Goal: Information Seeking & Learning: Learn about a topic

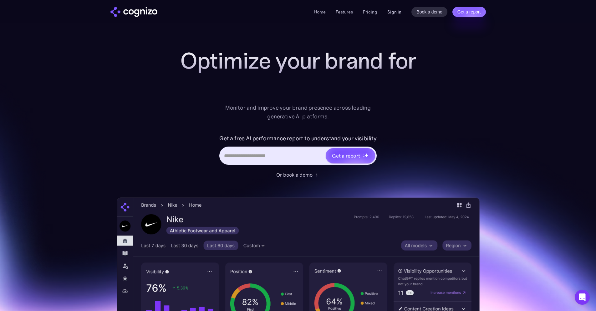
click at [394, 11] on link "Sign in" at bounding box center [395, 12] width 14 height 8
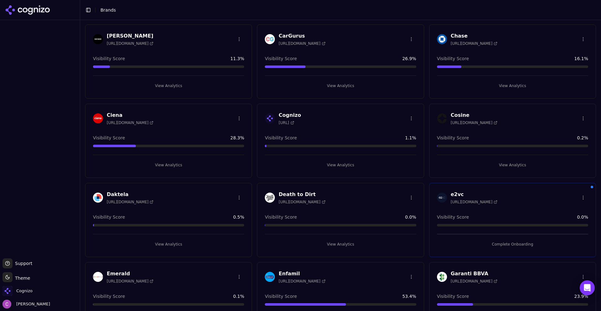
scroll to position [344, 0]
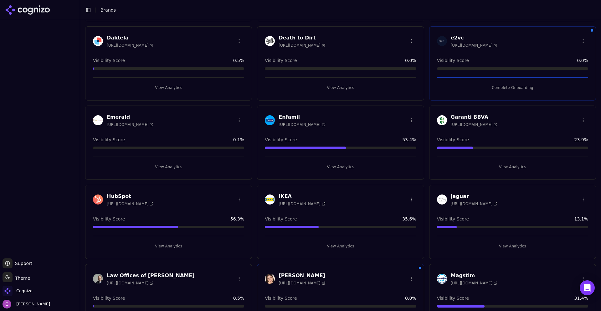
click at [182, 247] on button "View Analytics" at bounding box center [168, 246] width 151 height 10
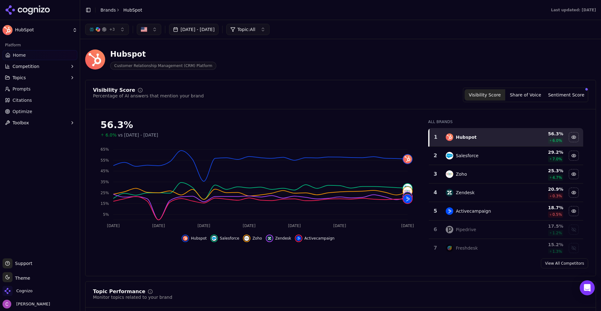
click at [363, 76] on header "Hubspot Customer Relationship Management (CRM) Platform" at bounding box center [340, 62] width 511 height 36
drag, startPoint x: 144, startPoint y: 57, endPoint x: 112, endPoint y: 57, distance: 31.9
click at [111, 57] on div "Hubspot" at bounding box center [163, 54] width 106 height 10
click at [180, 57] on div "Hubspot" at bounding box center [163, 54] width 106 height 10
drag, startPoint x: 94, startPoint y: 89, endPoint x: 207, endPoint y: 88, distance: 113.0
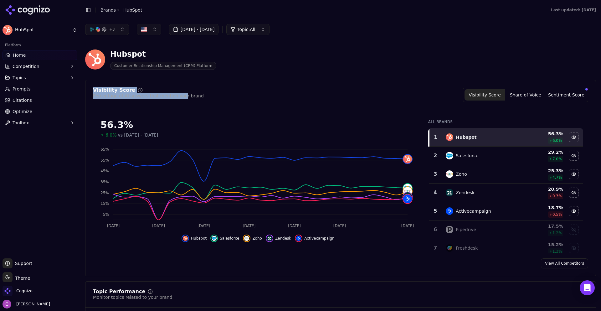
click at [176, 92] on div "Visibility Score" at bounding box center [148, 90] width 111 height 5
click at [217, 88] on div "Visibility Score Percentage of AI answers that mention your brand Visibility Sc…" at bounding box center [340, 95] width 495 height 14
click at [344, 95] on div "Visibility Score Percentage of AI answers that mention your brand Visibility Sc…" at bounding box center [340, 95] width 495 height 14
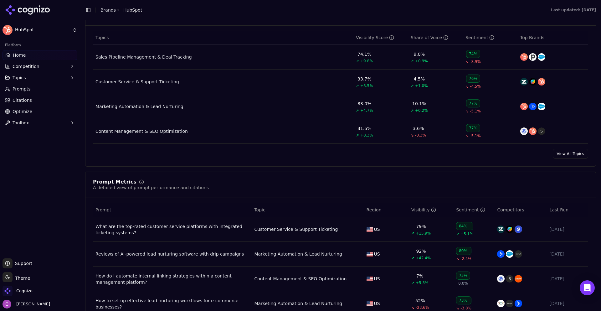
scroll to position [407, 0]
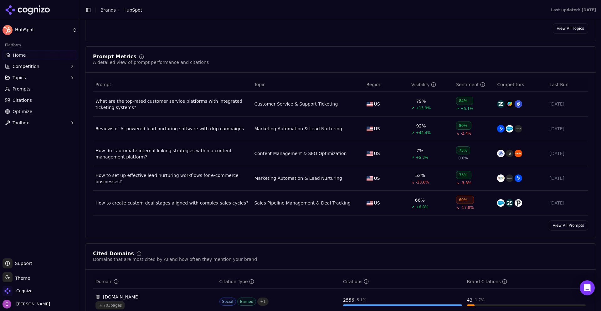
drag, startPoint x: 556, startPoint y: 226, endPoint x: 549, endPoint y: 224, distance: 7.0
click at [556, 226] on link "View All Prompts" at bounding box center [568, 225] width 39 height 10
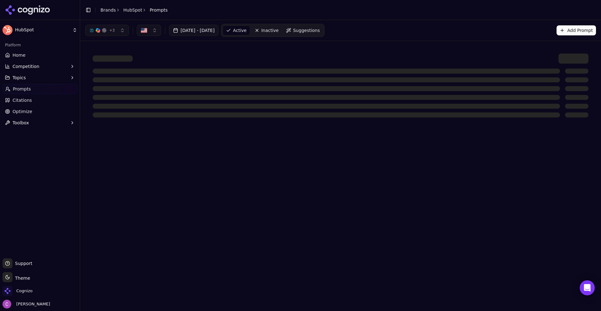
click at [371, 33] on div "+ 3 [DATE] - [DATE] Active Inactive Suggestions Add Prompt" at bounding box center [340, 30] width 511 height 13
click at [489, 36] on div "+ 3 [DATE] - [DATE] Active Inactive Suggestions Add Prompt" at bounding box center [340, 30] width 511 height 13
click at [565, 29] on button "Add Prompt" at bounding box center [576, 30] width 39 height 10
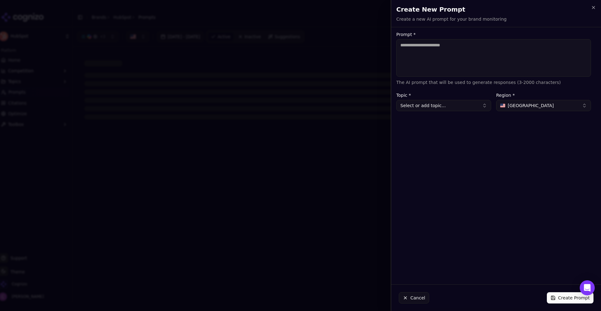
click at [421, 49] on textarea "Prompt *" at bounding box center [493, 58] width 195 height 38
click at [509, 104] on span "[GEOGRAPHIC_DATA]" at bounding box center [531, 105] width 46 height 6
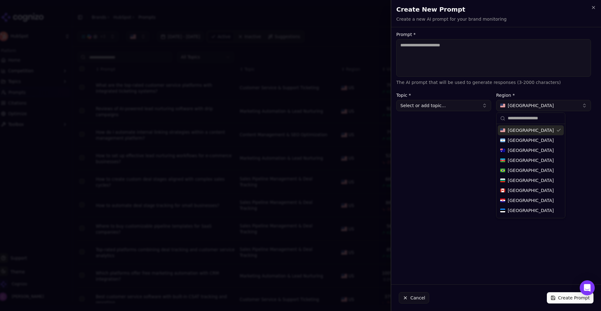
click at [437, 174] on div "Prompt * The AI prompt that will be used to generate responses (3-2000 characte…" at bounding box center [493, 155] width 205 height 247
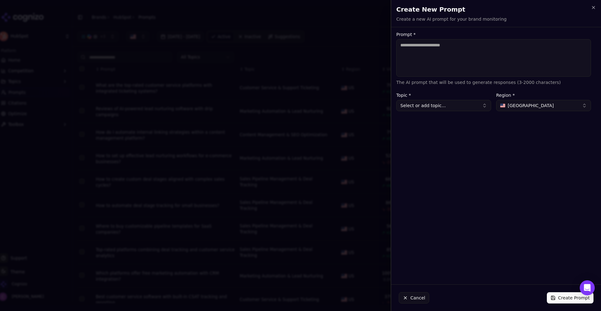
click at [404, 298] on button "Cancel" at bounding box center [414, 297] width 30 height 11
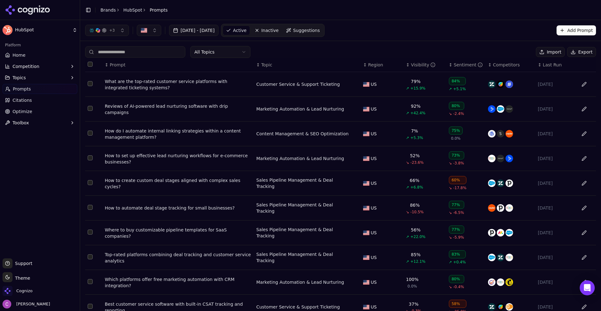
click at [303, 29] on link "Suggestions" at bounding box center [303, 30] width 40 height 10
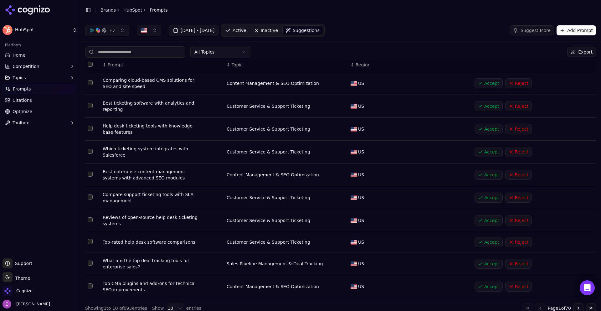
click at [406, 52] on div "All Topics Export" at bounding box center [340, 52] width 511 height 12
click at [300, 47] on div "All Topics Export" at bounding box center [340, 52] width 511 height 12
click at [249, 33] on link "Active" at bounding box center [236, 30] width 27 height 10
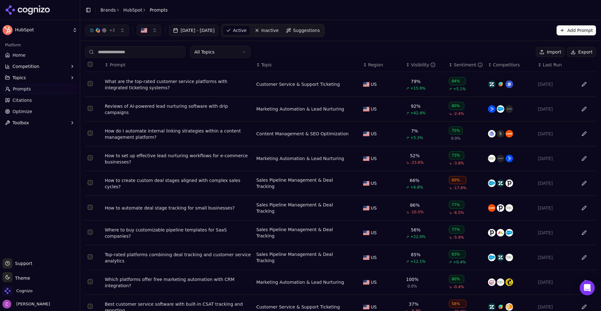
click at [155, 80] on div "What are the top-rated customer service platforms with integrated ticketing sys…" at bounding box center [178, 84] width 147 height 13
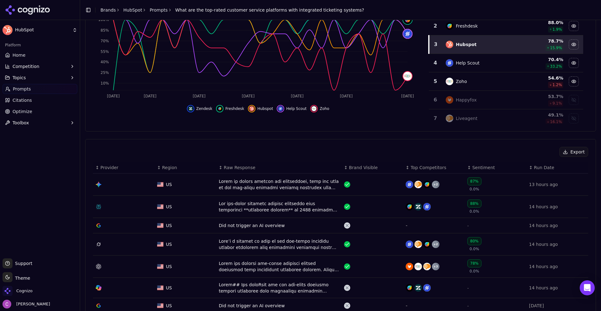
scroll to position [188, 0]
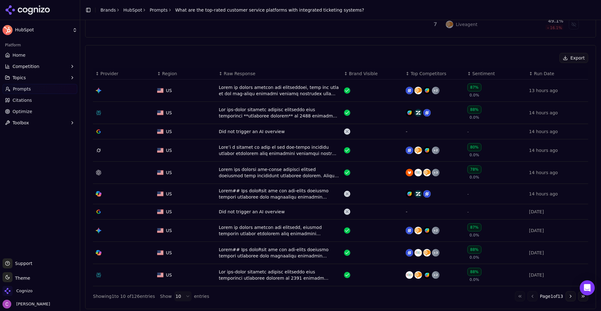
click at [371, 49] on div "Export ↕ Provider ↕ Region ↕ Raw Response ↕ Brand Visible ↕ Top Competitors ↕ S…" at bounding box center [340, 177] width 511 height 264
click at [292, 110] on div "Data table" at bounding box center [279, 112] width 120 height 13
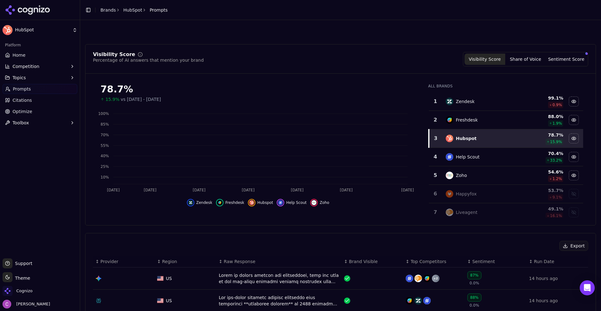
scroll to position [207, 0]
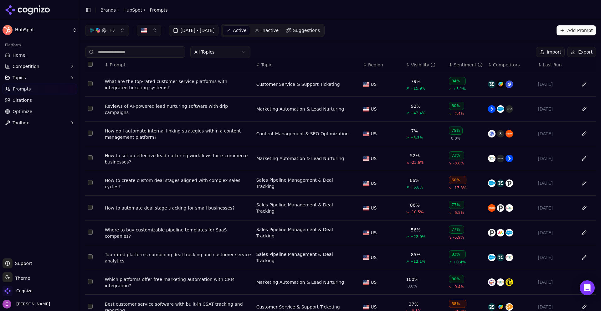
click at [26, 63] on span "Competition" at bounding box center [26, 66] width 27 height 6
click at [33, 75] on span "Metrics" at bounding box center [40, 76] width 54 height 6
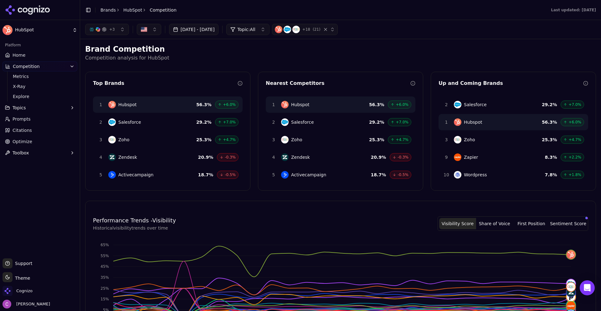
click at [102, 29] on div "button" at bounding box center [104, 29] width 5 height 5
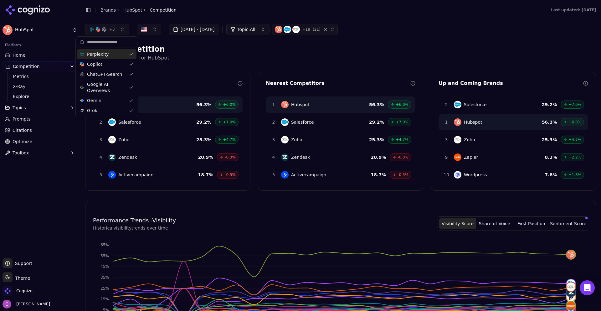
click at [255, 29] on span "Topic: All" at bounding box center [246, 29] width 18 height 6
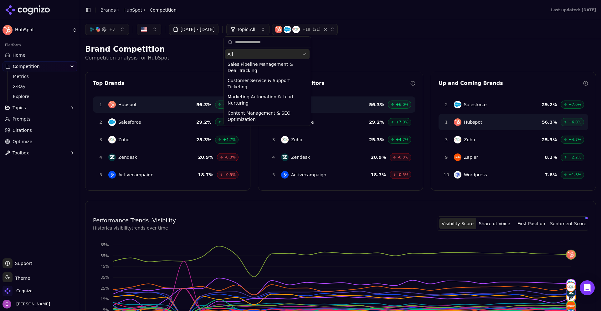
click at [147, 28] on button "button" at bounding box center [149, 29] width 24 height 11
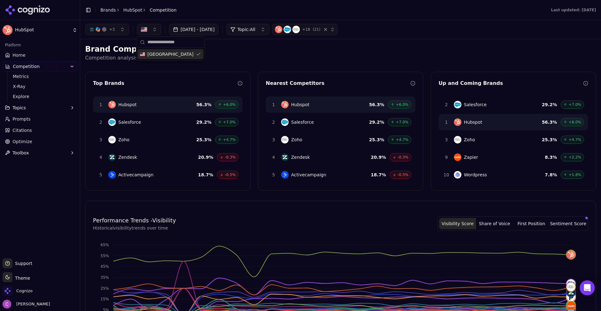
click at [321, 28] on span "( 21 )" at bounding box center [317, 29] width 8 height 5
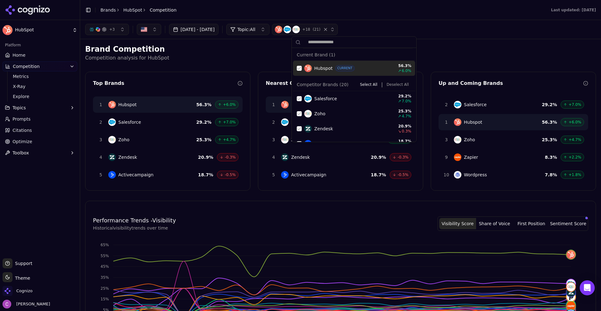
click at [321, 28] on span "( 21 )" at bounding box center [317, 29] width 8 height 5
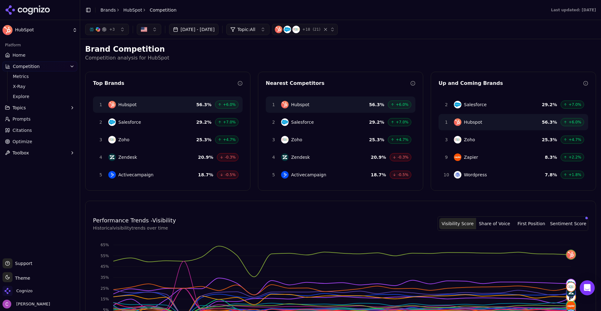
click at [275, 47] on h2 "Brand Competition" at bounding box center [340, 49] width 511 height 10
click at [23, 85] on span "X-Ray" at bounding box center [40, 86] width 54 height 6
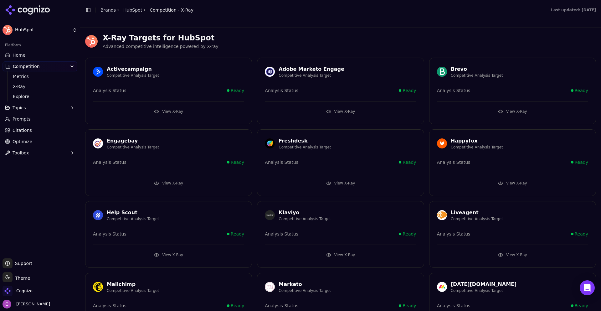
click at [201, 111] on button "View X-Ray" at bounding box center [168, 111] width 151 height 10
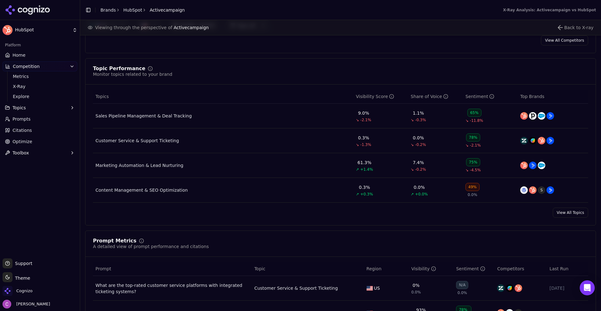
scroll to position [250, 0]
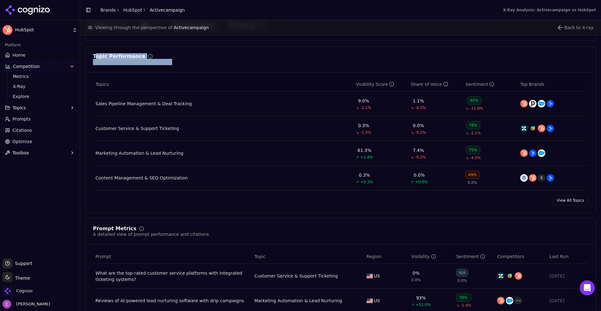
drag, startPoint x: 102, startPoint y: 61, endPoint x: 170, endPoint y: 77, distance: 69.7
click at [162, 76] on div "Topic Performance Monitor topics related to your brand Topics Visibility Score …" at bounding box center [340, 129] width 511 height 167
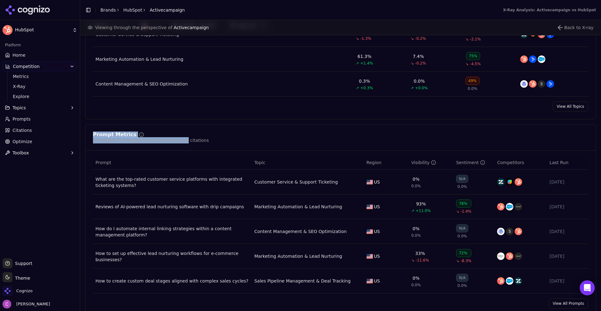
drag, startPoint x: 91, startPoint y: 130, endPoint x: 180, endPoint y: 139, distance: 89.3
click at [178, 139] on div "Prompt Metrics A detailed view of prompt performance and citations Prompt Topic…" at bounding box center [340, 220] width 511 height 192
click at [242, 138] on div "Prompt Metrics A detailed view of prompt performance and citations" at bounding box center [340, 137] width 495 height 11
click at [277, 146] on div "Prompt Metrics A detailed view of prompt performance and citations" at bounding box center [340, 141] width 510 height 18
click at [37, 128] on link "Citations" at bounding box center [40, 130] width 75 height 10
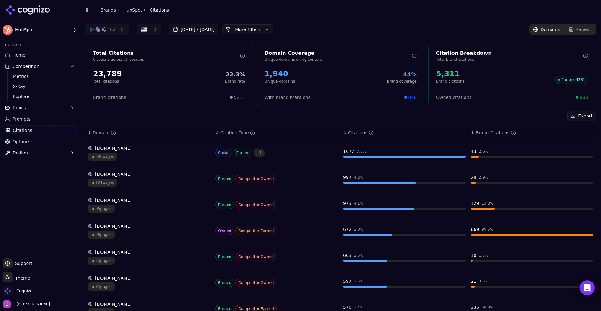
click at [118, 33] on button "+ 3" at bounding box center [107, 29] width 44 height 11
click at [269, 26] on button "More Filters" at bounding box center [247, 29] width 51 height 10
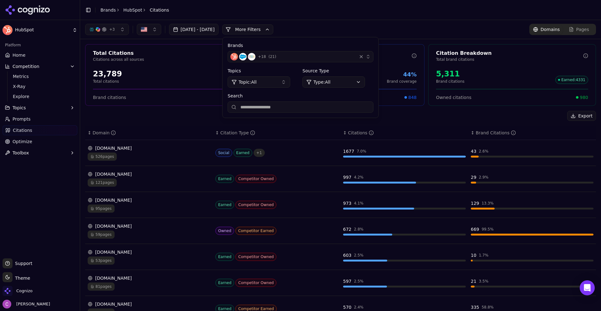
click at [347, 83] on html "HubSpot Platform Home Competition Metrics X-Ray Explore Topics Prompts Citation…" at bounding box center [300, 155] width 601 height 311
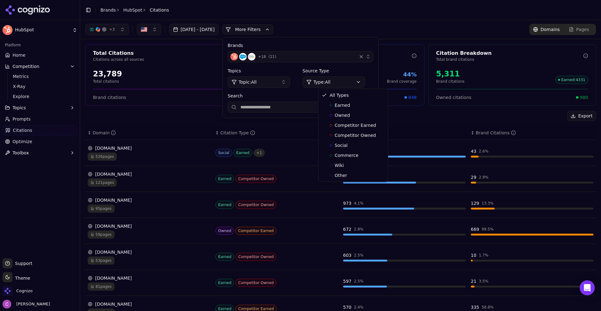
click at [348, 83] on html "HubSpot Platform Home Competition Metrics X-Ray Explore Topics Prompts Citation…" at bounding box center [300, 155] width 601 height 311
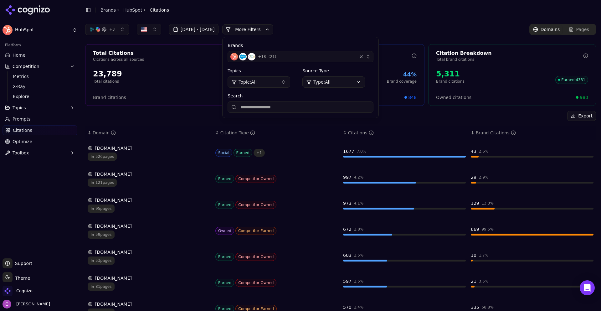
click at [251, 28] on button "More Filters" at bounding box center [247, 29] width 51 height 10
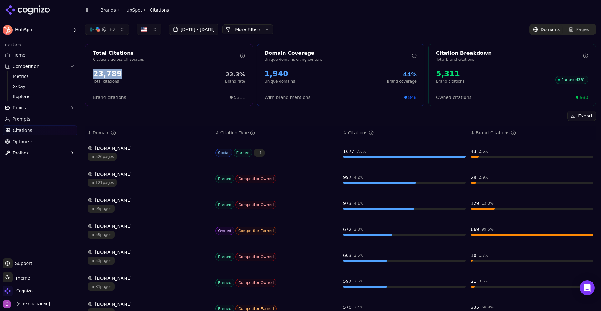
drag, startPoint x: 134, startPoint y: 76, endPoint x: 96, endPoint y: 74, distance: 38.0
click at [91, 75] on div "23,789 Total citations 22.3% Brand rate" at bounding box center [168, 76] width 167 height 20
click at [131, 73] on div "23,789 Total citations 22.3% Brand rate" at bounding box center [169, 76] width 152 height 15
drag, startPoint x: 284, startPoint y: 76, endPoint x: 245, endPoint y: 72, distance: 39.7
click at [245, 72] on div "Total Citations Citations across all sources 23,789 Total citations 22.3% Brand…" at bounding box center [340, 75] width 511 height 62
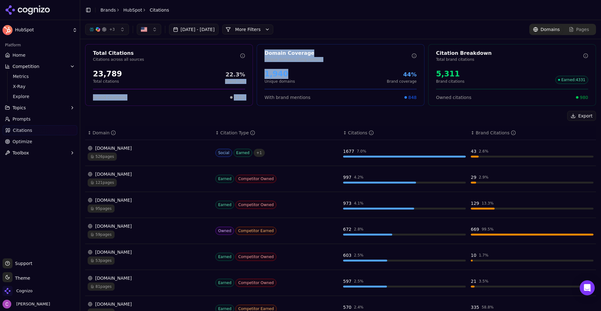
click at [301, 72] on div "1,940 Unique domains 44% Brand coverage" at bounding box center [341, 76] width 152 height 15
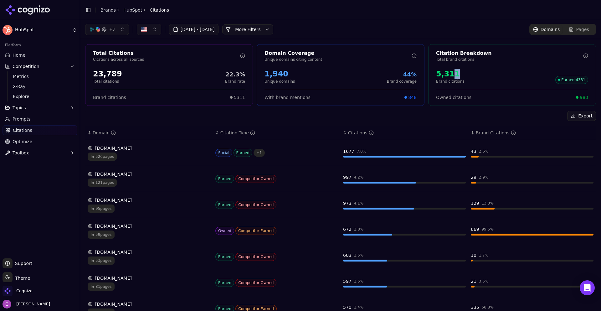
drag, startPoint x: 469, startPoint y: 76, endPoint x: 413, endPoint y: 75, distance: 56.4
click at [413, 75] on div "Total Citations Citations across all sources 23,789 Total citations 22.3% Brand…" at bounding box center [340, 75] width 511 height 62
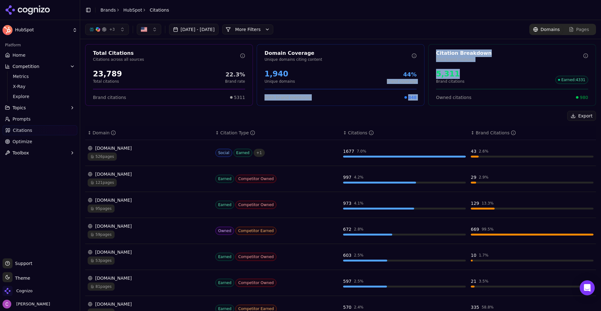
click at [476, 77] on div "5,311 Brand citations Earned : 4331" at bounding box center [512, 76] width 152 height 15
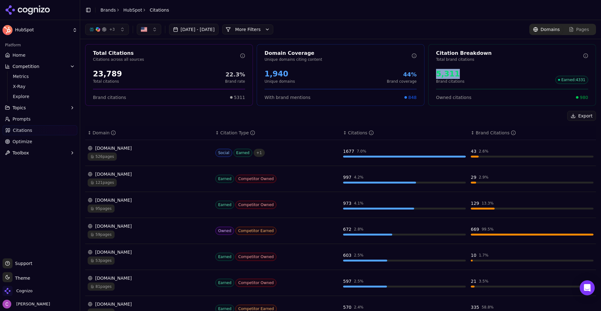
drag, startPoint x: 471, startPoint y: 77, endPoint x: 434, endPoint y: 76, distance: 37.9
click at [436, 76] on div "5,311 Brand citations Earned : 4331" at bounding box center [512, 76] width 152 height 15
click at [466, 78] on div "5,311 Brand citations Earned : 4331" at bounding box center [512, 76] width 152 height 15
click at [580, 99] on span "980" at bounding box center [584, 97] width 8 height 6
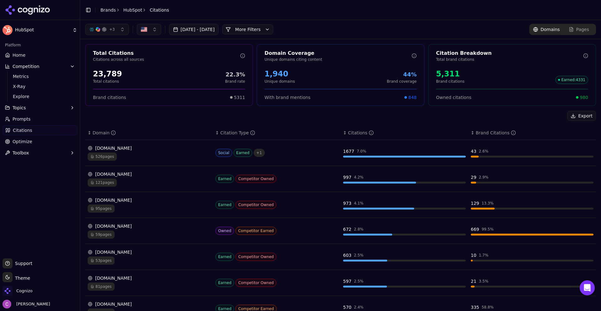
click at [474, 114] on div "Export" at bounding box center [340, 116] width 511 height 10
drag, startPoint x: 336, startPoint y: 149, endPoint x: 370, endPoint y: 150, distance: 33.5
click at [370, 150] on tr "[DOMAIN_NAME] 526 pages Social Earned + 1 1677 7.0 % 43 2.6 %" at bounding box center [340, 153] width 511 height 26
click at [388, 123] on div "Export ↕ Domain ↕ Citation Type ↕ Citations ↕ Brand Citations [DOMAIN_NAME] 526…" at bounding box center [340, 263] width 511 height 304
drag, startPoint x: 340, startPoint y: 151, endPoint x: 374, endPoint y: 150, distance: 34.2
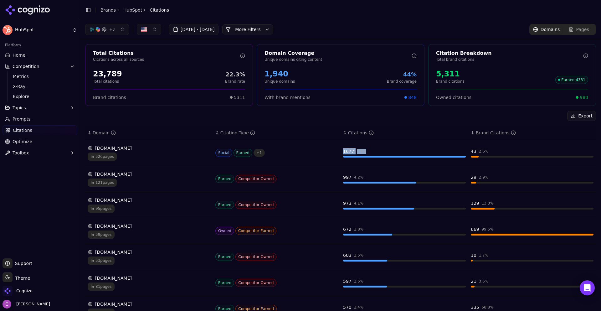
click at [372, 150] on td "1677 7.0 %" at bounding box center [405, 153] width 128 height 26
click at [379, 118] on div "Export" at bounding box center [340, 116] width 511 height 10
drag, startPoint x: 471, startPoint y: 152, endPoint x: 484, endPoint y: 152, distance: 12.5
click at [483, 152] on td "43 2.6 %" at bounding box center [532, 153] width 128 height 26
click at [472, 114] on div "Export" at bounding box center [340, 116] width 511 height 10
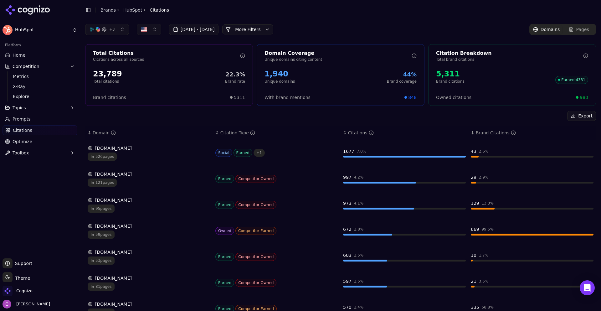
click at [168, 152] on div "[DOMAIN_NAME] 526 pages" at bounding box center [149, 153] width 123 height 16
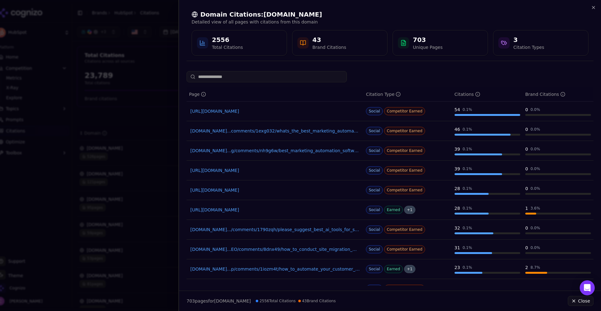
click at [313, 131] on link "[DOMAIN_NAME]...comments/1exg032/whats_the_best_marketing_automation_tool_out_t…" at bounding box center [274, 131] width 169 height 6
click at [162, 77] on div at bounding box center [300, 155] width 601 height 311
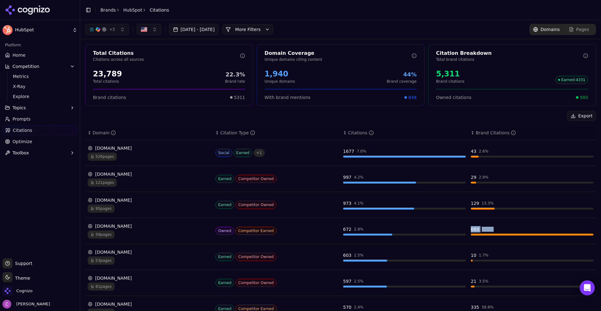
drag, startPoint x: 466, startPoint y: 230, endPoint x: 500, endPoint y: 231, distance: 34.1
click at [500, 231] on td "669 99.5 %" at bounding box center [532, 231] width 128 height 26
click at [28, 140] on span "Optimize" at bounding box center [23, 141] width 20 height 6
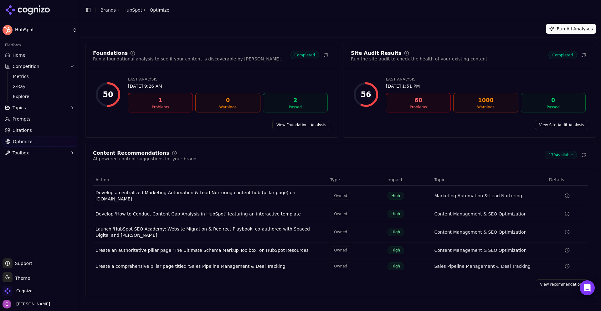
click at [307, 125] on link "View Foundations Analysis" at bounding box center [301, 125] width 58 height 10
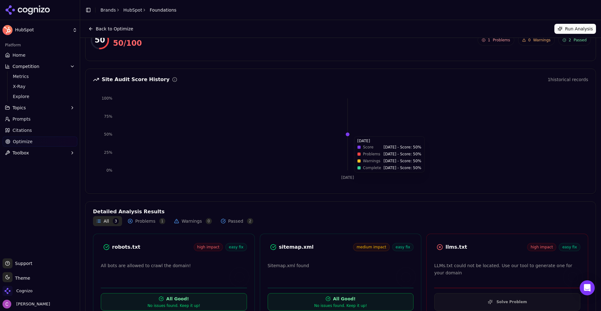
scroll to position [40, 0]
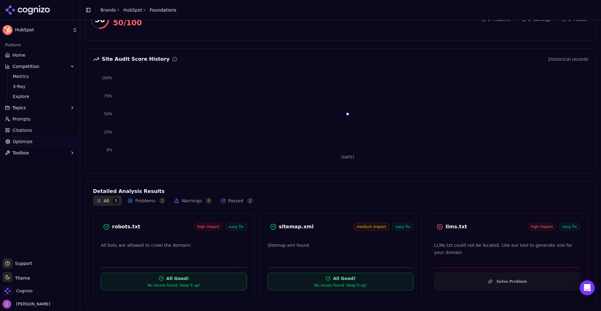
click at [452, 225] on div "llms.txt" at bounding box center [486, 227] width 82 height 8
click at [453, 226] on div "llms.txt" at bounding box center [486, 227] width 82 height 8
click at [471, 227] on div "llms.txt" at bounding box center [486, 227] width 82 height 8
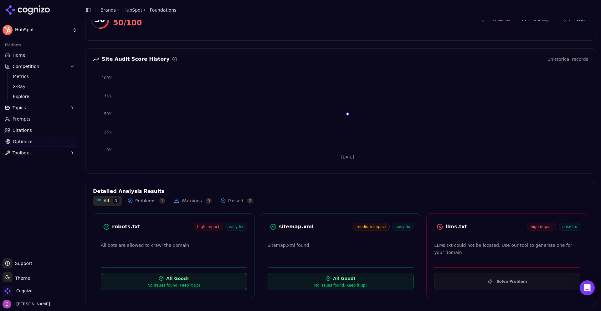
click at [471, 227] on div "llms.txt" at bounding box center [486, 227] width 82 height 8
click at [454, 224] on div "llms.txt" at bounding box center [486, 227] width 82 height 8
click at [463, 275] on button "Solve Problem" at bounding box center [507, 282] width 146 height 18
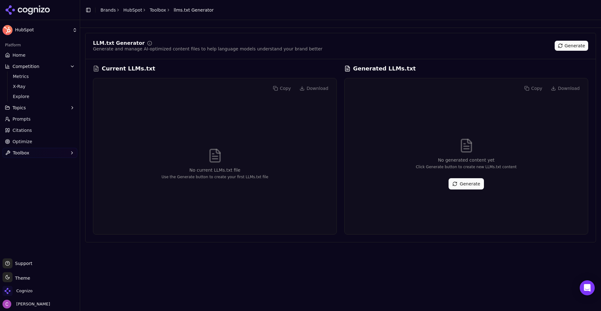
click at [466, 185] on button "Generate" at bounding box center [466, 183] width 35 height 11
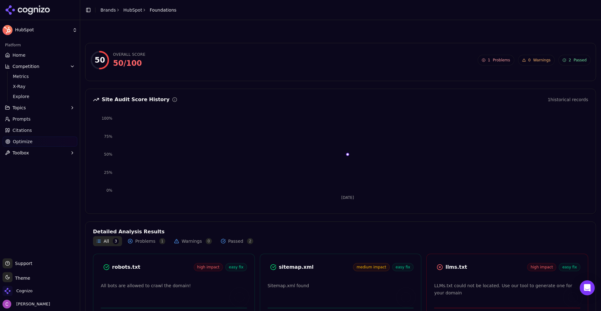
scroll to position [40, 0]
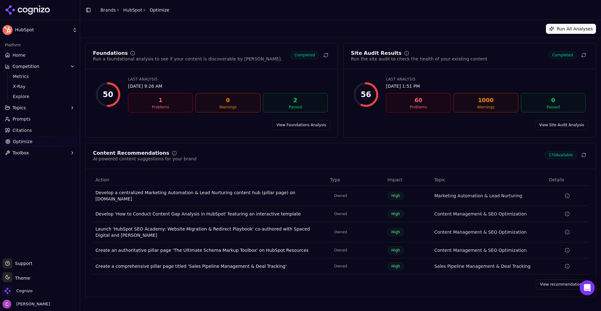
click at [567, 279] on link "View recommendations" at bounding box center [562, 284] width 52 height 10
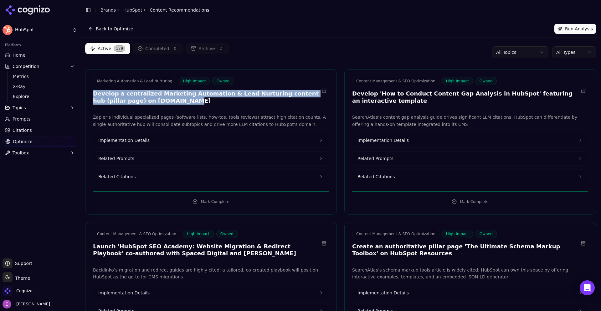
drag, startPoint x: 90, startPoint y: 94, endPoint x: 222, endPoint y: 99, distance: 131.6
click at [222, 99] on div "Marketing Automation & Lead Nurturing High Impact Owned Develop a centralized M…" at bounding box center [210, 91] width 251 height 29
click at [222, 99] on h3 "Develop a centralized Marketing Automation & Lead Nurturing content hub (pillar…" at bounding box center [206, 97] width 226 height 14
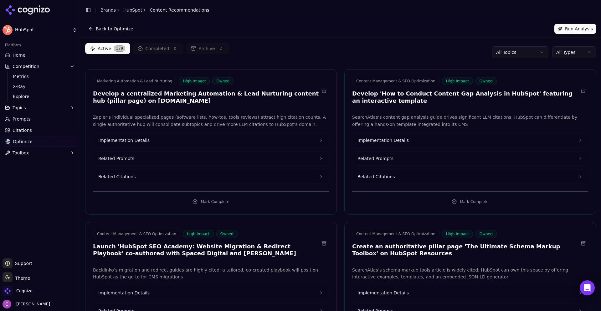
click at [154, 159] on button "Related Prompts" at bounding box center [210, 159] width 235 height 14
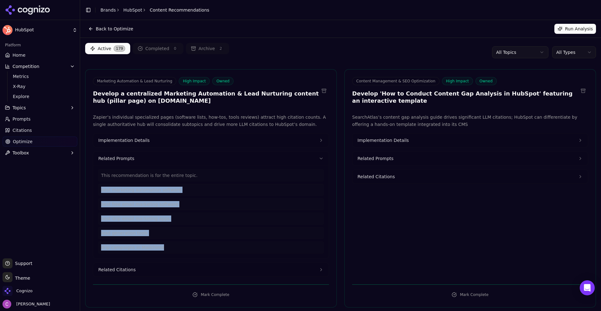
drag, startPoint x: 166, startPoint y: 246, endPoint x: 100, endPoint y: 187, distance: 88.2
click at [100, 187] on div "This recommendation is for the entire topic. best marketing automation software…" at bounding box center [210, 211] width 225 height 84
click at [141, 267] on button "Related Citations" at bounding box center [210, 270] width 235 height 14
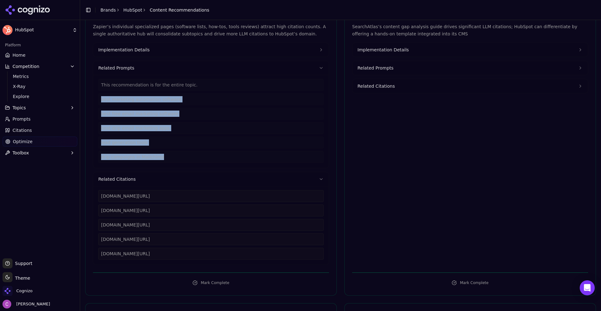
scroll to position [94, 0]
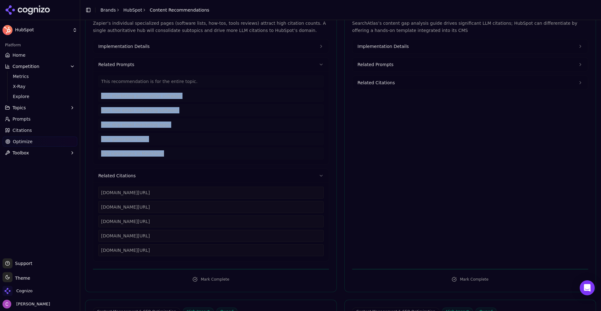
drag, startPoint x: 206, startPoint y: 253, endPoint x: 88, endPoint y: 194, distance: 132.3
click at [88, 194] on div "Zapier’s individual specialized pages (software lists, how-tos, tools reviews) …" at bounding box center [210, 141] width 251 height 242
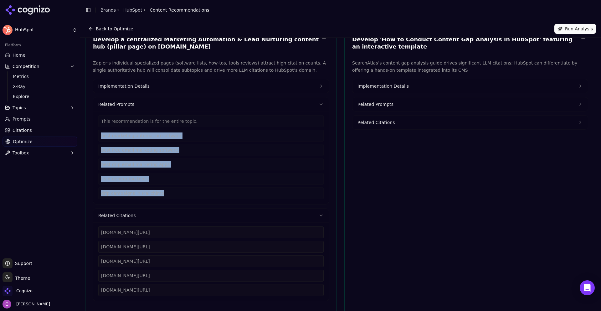
scroll to position [0, 0]
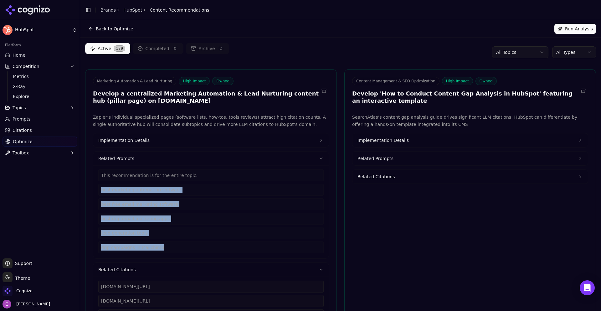
click at [134, 142] on span "Implementation Details" at bounding box center [123, 140] width 51 height 6
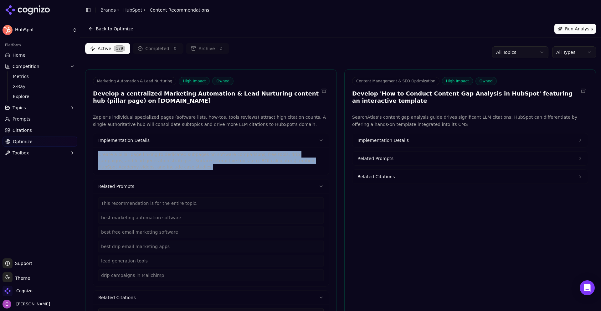
drag, startPoint x: 147, startPoint y: 166, endPoint x: 85, endPoint y: 151, distance: 64.2
click at [383, 143] on span "Implementation Details" at bounding box center [383, 140] width 51 height 6
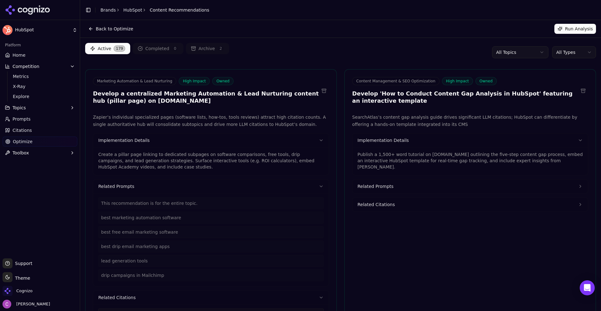
click at [409, 161] on p "Publish a 1,500+ word tutorial on [DOMAIN_NAME] outlining the five-step content…" at bounding box center [470, 160] width 225 height 19
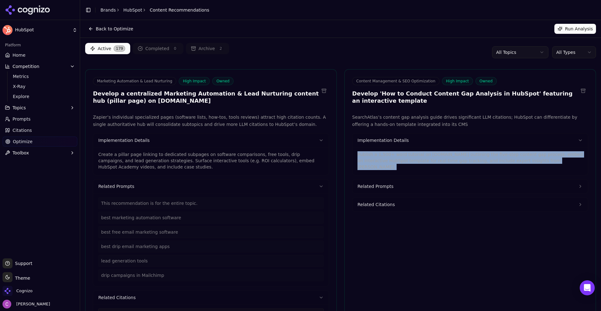
click at [409, 161] on p "Publish a 1,500+ word tutorial on [DOMAIN_NAME] outlining the five-step content…" at bounding box center [470, 160] width 225 height 19
click at [563, 55] on html "HubSpot Platform Home Competition Metrics X-Ray Explore Topics Prompts Citation…" at bounding box center [300, 155] width 601 height 311
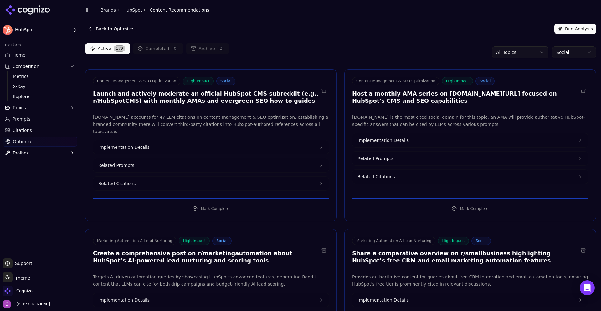
click at [345, 56] on div "Active 179 Completed 0 Archive 2 All Topics Social" at bounding box center [340, 52] width 511 height 19
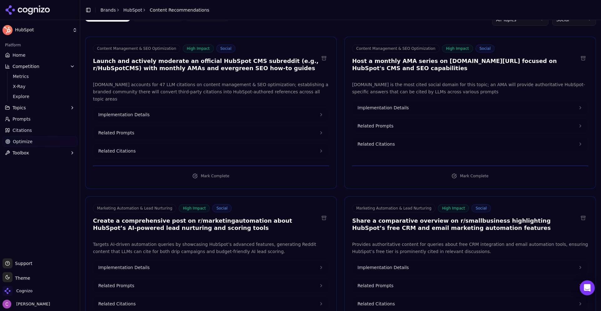
scroll to position [94, 0]
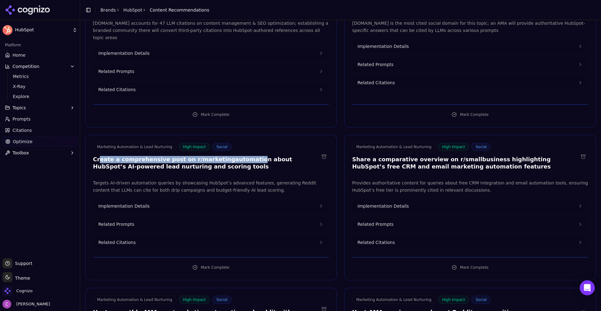
drag, startPoint x: 98, startPoint y: 150, endPoint x: 235, endPoint y: 156, distance: 137.2
click at [235, 156] on h3 "Create a comprehensive post on r/marketingautomation about HubSpot’s AI-powered…" at bounding box center [206, 163] width 226 height 14
click at [231, 156] on h3 "Create a comprehensive post on r/marketingautomation about HubSpot’s AI-powered…" at bounding box center [206, 163] width 226 height 14
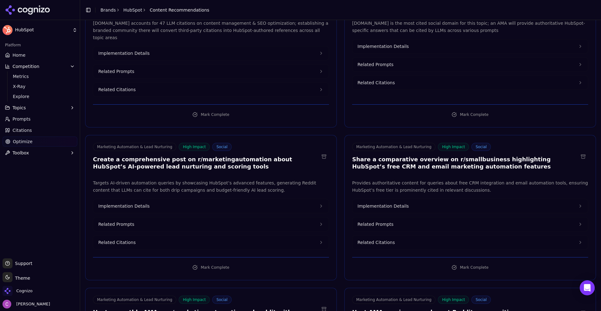
click at [163, 217] on button "Related Prompts" at bounding box center [210, 224] width 235 height 14
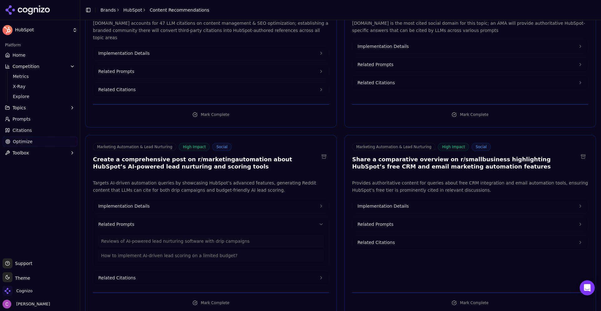
click at [363, 221] on span "Related Prompts" at bounding box center [376, 224] width 36 height 6
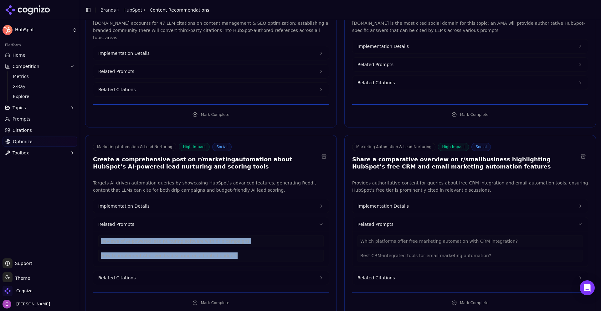
drag, startPoint x: 214, startPoint y: 246, endPoint x: 86, endPoint y: 230, distance: 129.3
click at [88, 231] on div "Targets AI-driven automation queries by showcasing HubSpot’s advanced features,…" at bounding box center [210, 231] width 251 height 105
click at [129, 203] on span "Implementation Details" at bounding box center [123, 206] width 51 height 6
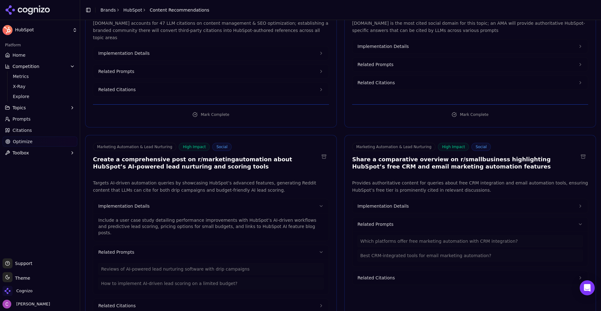
click at [216, 218] on p "Include a user case study detailing performance improvements with HubSpot’s AI-…" at bounding box center [210, 226] width 225 height 19
click at [214, 218] on p "Include a user case study detailing performance improvements with HubSpot’s AI-…" at bounding box center [210, 226] width 225 height 19
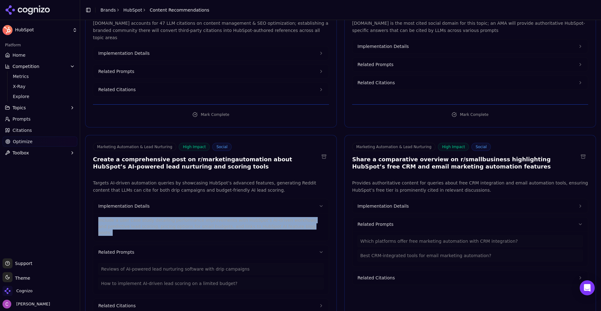
click at [214, 218] on p "Include a user case study detailing performance improvements with HubSpot’s AI-…" at bounding box center [210, 226] width 225 height 19
click at [390, 203] on span "Implementation Details" at bounding box center [383, 206] width 51 height 6
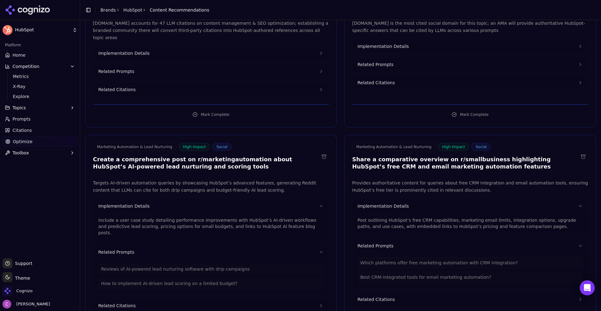
click at [391, 220] on p "Post outlining HubSpot’s free CRM capabilities, marketing email limits, integra…" at bounding box center [470, 223] width 225 height 13
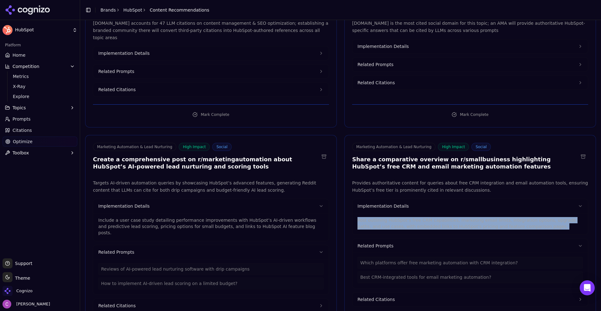
click at [392, 220] on p "Post outlining HubSpot’s free CRM capabilities, marketing email limits, integra…" at bounding box center [470, 223] width 225 height 13
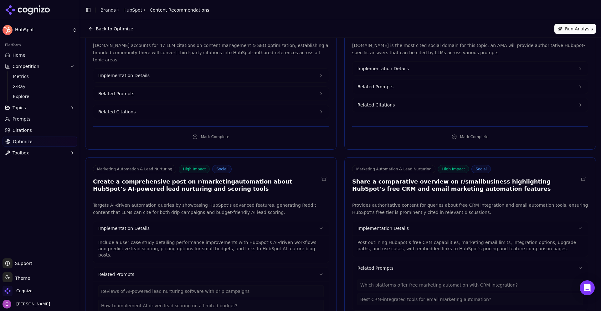
scroll to position [0, 0]
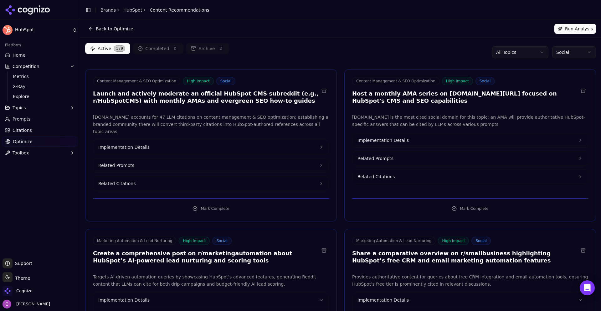
click at [199, 140] on button "Implementation Details" at bounding box center [210, 147] width 235 height 14
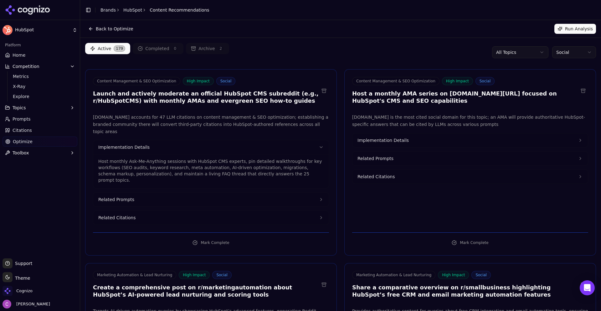
click at [387, 140] on span "Implementation Details" at bounding box center [383, 140] width 51 height 6
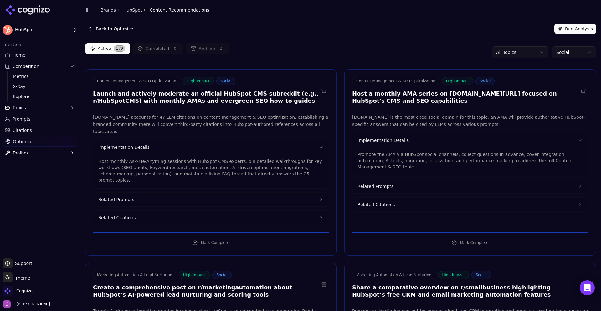
click at [267, 160] on p "Host monthly Ask-Me-Anything sessions with HubSpot CMS experts, pin detailed wa…" at bounding box center [210, 170] width 225 height 25
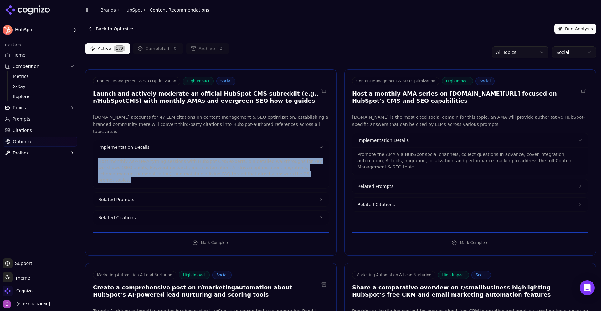
click at [267, 160] on p "Host monthly Ask-Me-Anything sessions with HubSpot CMS experts, pin detailed wa…" at bounding box center [210, 170] width 225 height 25
click at [21, 55] on span "Home" at bounding box center [19, 55] width 13 height 6
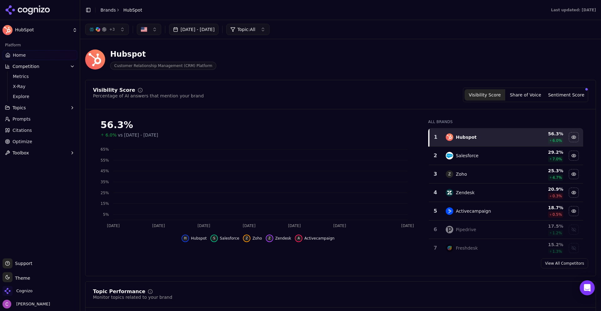
click at [276, 74] on div "Hubspot Customer Relationship Management (CRM) Platform" at bounding box center [340, 59] width 511 height 31
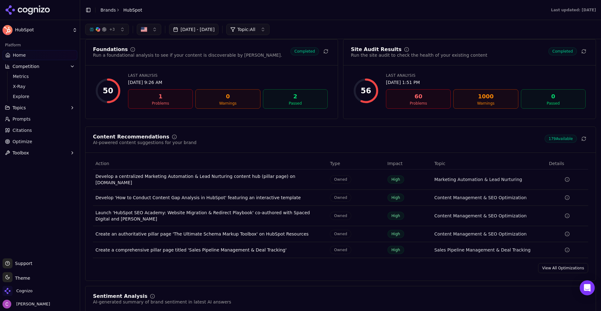
scroll to position [814, 0]
click at [439, 272] on div "Content Recommendations AI-powered content suggestions for your brand 179 Avail…" at bounding box center [340, 204] width 511 height 154
click at [263, 66] on div "Foundations Run a foundational analysis to see if your content is discoverable …" at bounding box center [211, 79] width 253 height 80
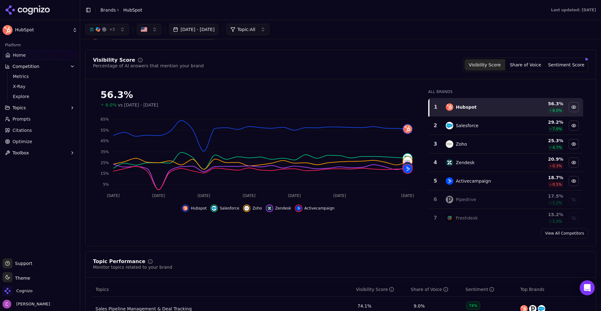
scroll to position [0, 0]
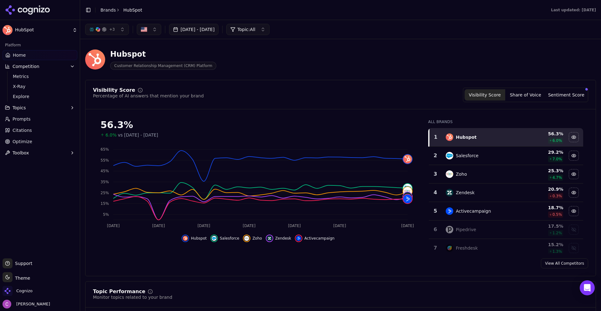
click at [264, 66] on div "Hubspot Customer Relationship Management (CRM) Platform" at bounding box center [225, 59] width 280 height 21
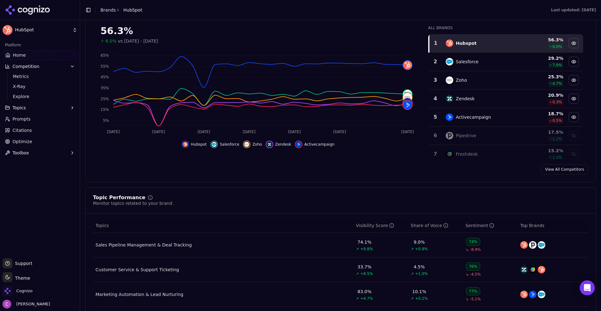
scroll to position [188, 0]
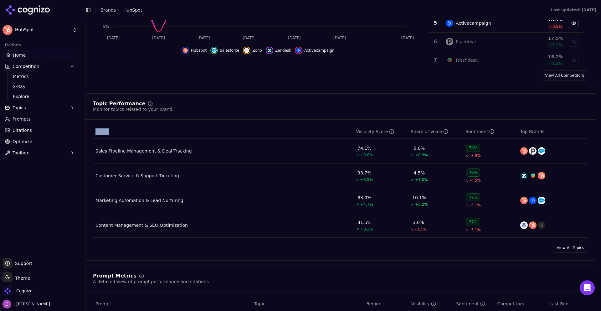
drag, startPoint x: 95, startPoint y: 133, endPoint x: 130, endPoint y: 135, distance: 34.8
click at [124, 135] on th "Topics" at bounding box center [223, 132] width 260 height 14
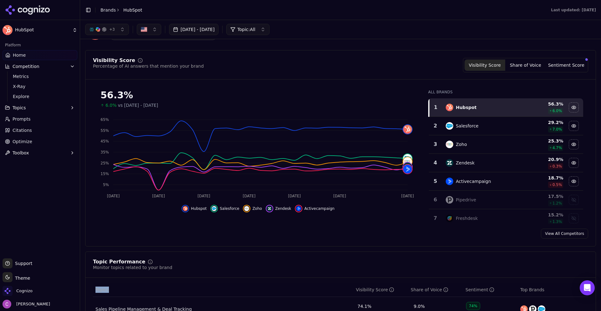
scroll to position [0, 0]
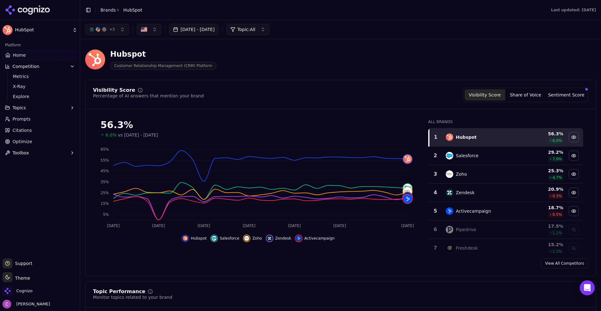
click at [293, 90] on div "Visibility Score Percentage of AI answers that mention your brand Visibility Sc…" at bounding box center [340, 95] width 495 height 14
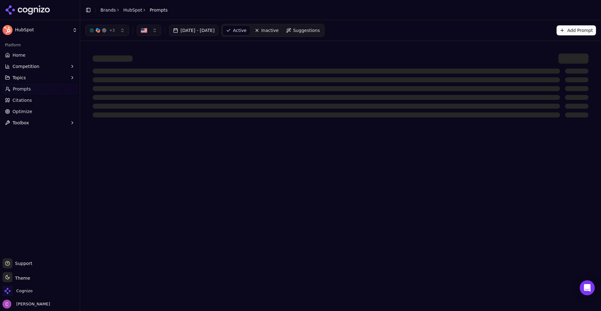
click at [385, 29] on div "+ 3 [DATE] - [DATE] Active Inactive Suggestions Add Prompt" at bounding box center [340, 30] width 511 height 13
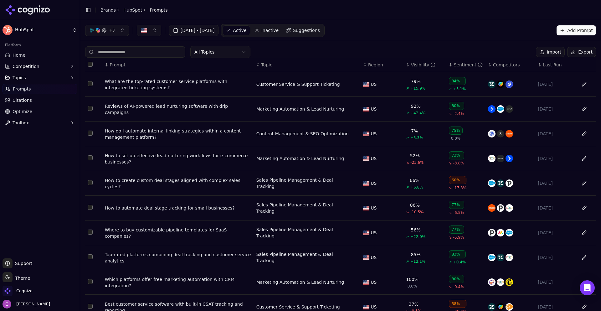
click at [142, 84] on div "What are the top-rated customer service platforms with integrated ticketing sys…" at bounding box center [178, 84] width 147 height 13
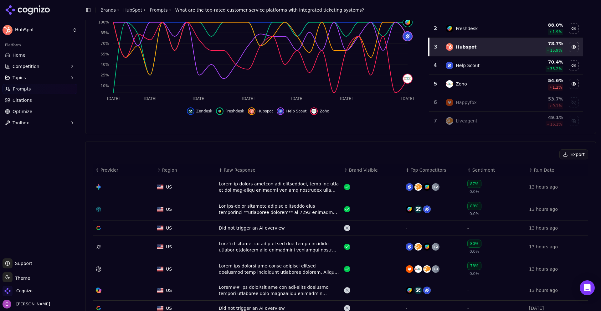
scroll to position [94, 0]
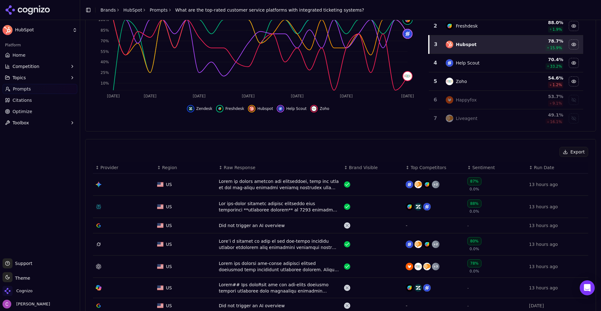
drag, startPoint x: 227, startPoint y: 205, endPoint x: 214, endPoint y: 210, distance: 14.1
click at [214, 210] on td "US" at bounding box center [186, 207] width 62 height 22
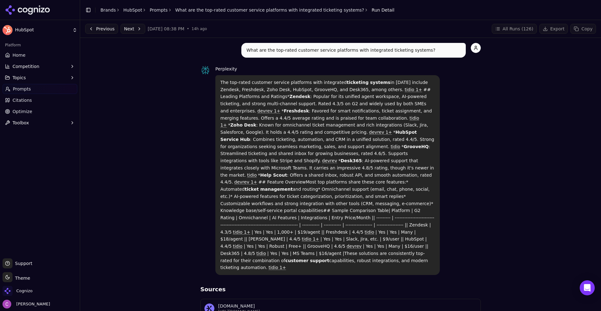
drag, startPoint x: 213, startPoint y: 80, endPoint x: 440, endPoint y: 246, distance: 281.4
click at [439, 247] on div "Perplexity The top-rated customer service platforms with integrated ticketing s…" at bounding box center [340, 170] width 280 height 210
click at [489, 193] on div "What are the top-rated customer service platforms with integrated ticketing sys…" at bounding box center [340, 285] width 511 height 484
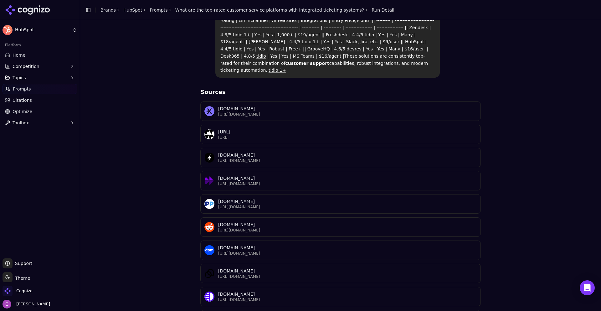
scroll to position [199, 0]
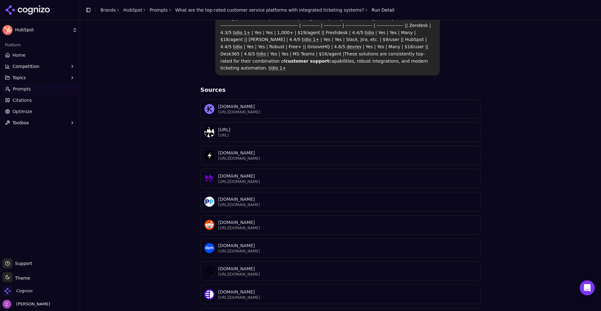
click at [140, 71] on div "What are the top-rated customer service platforms with integrated ticketing sys…" at bounding box center [340, 85] width 511 height 484
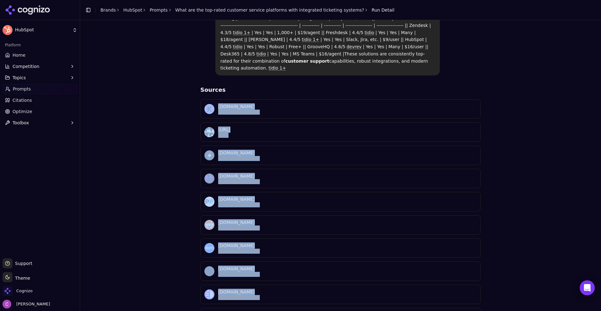
drag, startPoint x: 164, startPoint y: 75, endPoint x: 534, endPoint y: 290, distance: 427.6
click at [534, 290] on div "What are the top-rated customer service platforms with integrated ticketing sys…" at bounding box center [340, 85] width 511 height 484
click at [532, 239] on div "What are the top-rated customer service platforms with integrated ticketing sys…" at bounding box center [340, 85] width 511 height 484
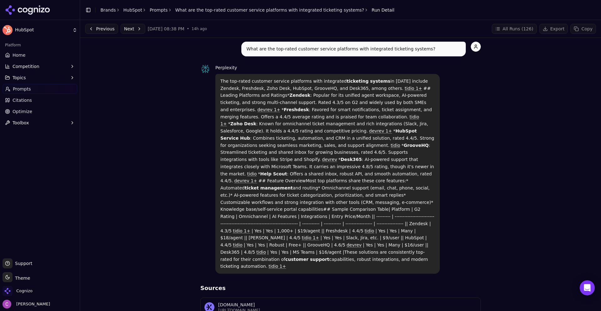
scroll to position [0, 0]
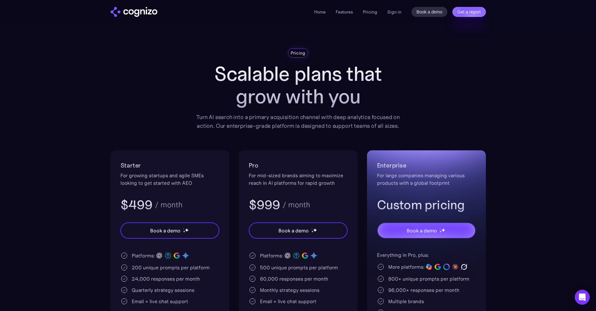
click at [558, 83] on section "Pricing Scalable plans that grow with you Turn AI search into a primary acquisi…" at bounding box center [298, 214] width 596 height 332
click at [262, 204] on h3 "$999" at bounding box center [265, 205] width 32 height 16
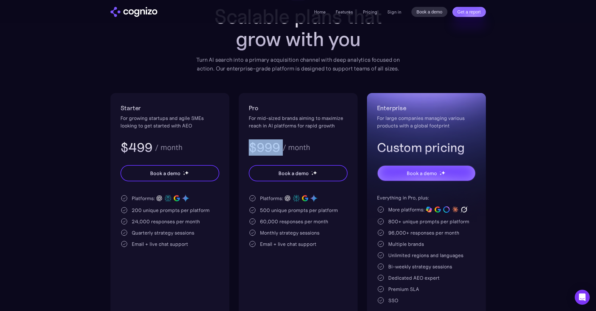
scroll to position [63, 0]
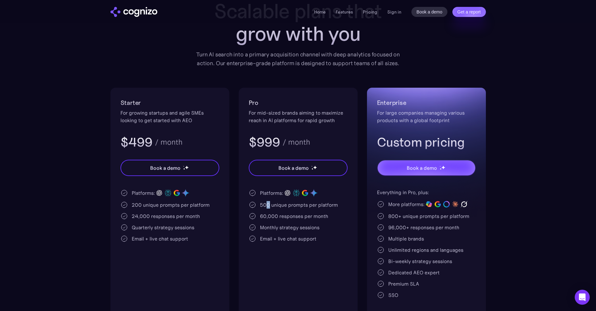
click at [268, 207] on div "500 unique prompts per platform" at bounding box center [299, 205] width 78 height 8
click at [280, 206] on div "500 unique prompts per platform" at bounding box center [299, 205] width 78 height 8
click at [273, 146] on h3 "$999" at bounding box center [265, 142] width 32 height 16
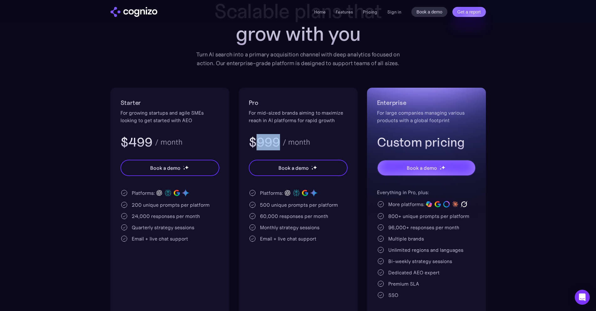
click at [273, 146] on h3 "$999" at bounding box center [265, 142] width 32 height 16
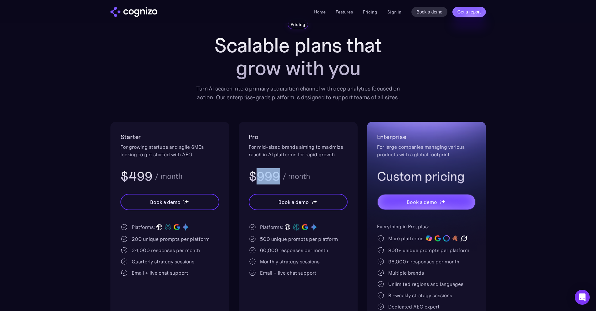
scroll to position [0, 0]
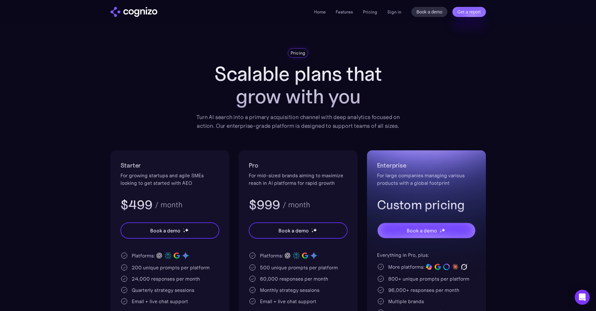
click at [166, 80] on div "Pricing Scalable plans that grow with you Turn AI search into a primary acquisi…" at bounding box center [299, 214] width 376 height 332
